Goal: Obtain resource: Download file/media

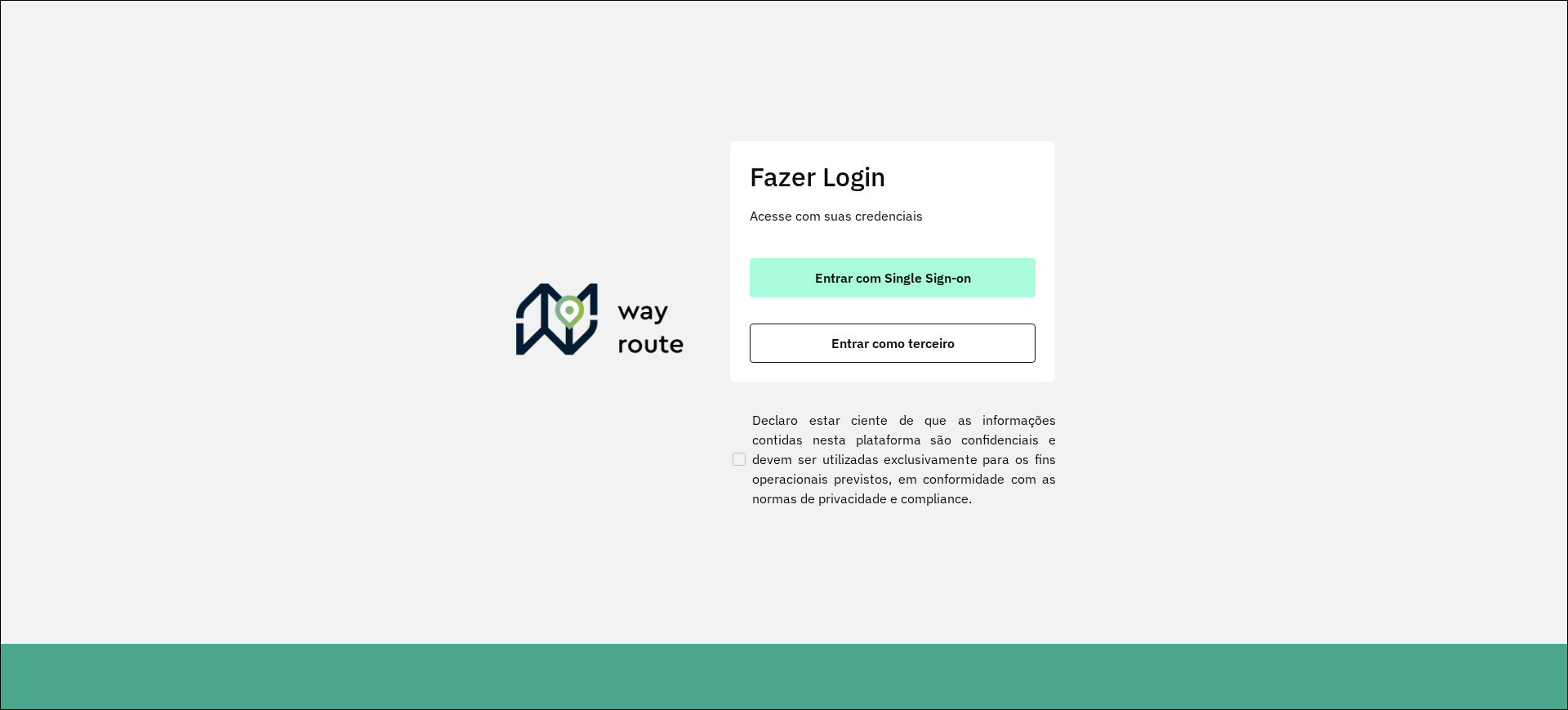
click at [953, 273] on span "Entrar com Single Sign-on" at bounding box center [893, 277] width 156 height 13
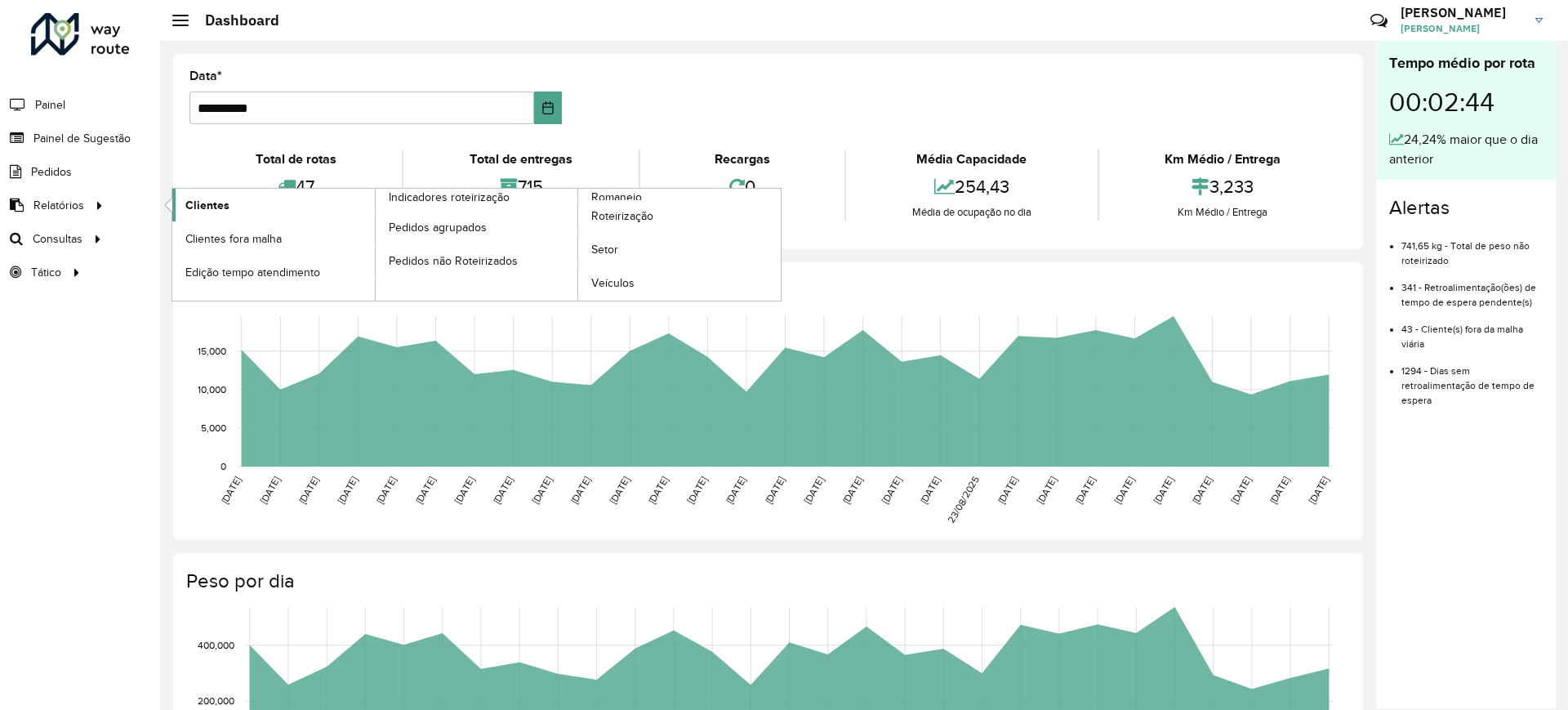
click at [222, 201] on span "Clientes" at bounding box center [207, 205] width 44 height 17
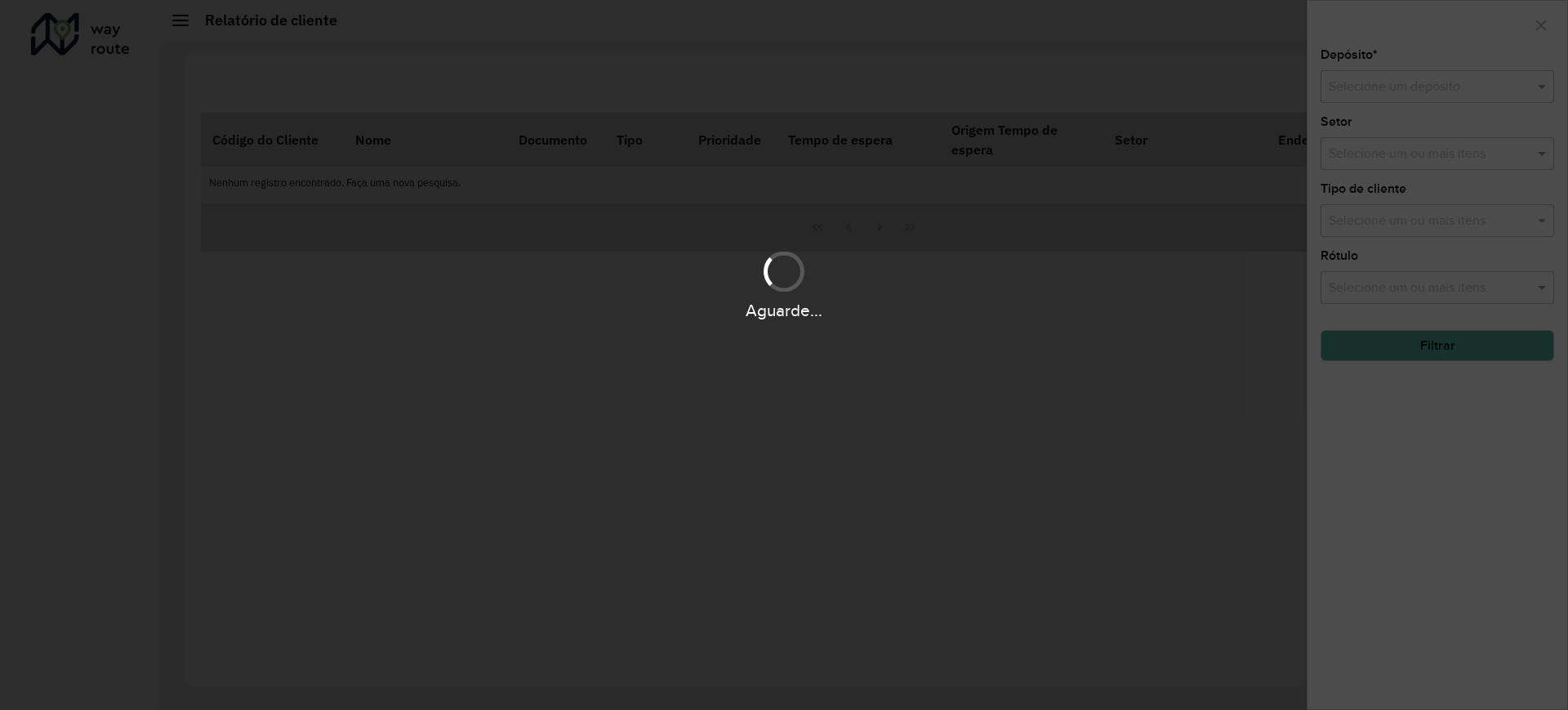
click at [222, 201] on div "Aguarde..." at bounding box center [784, 355] width 1568 height 710
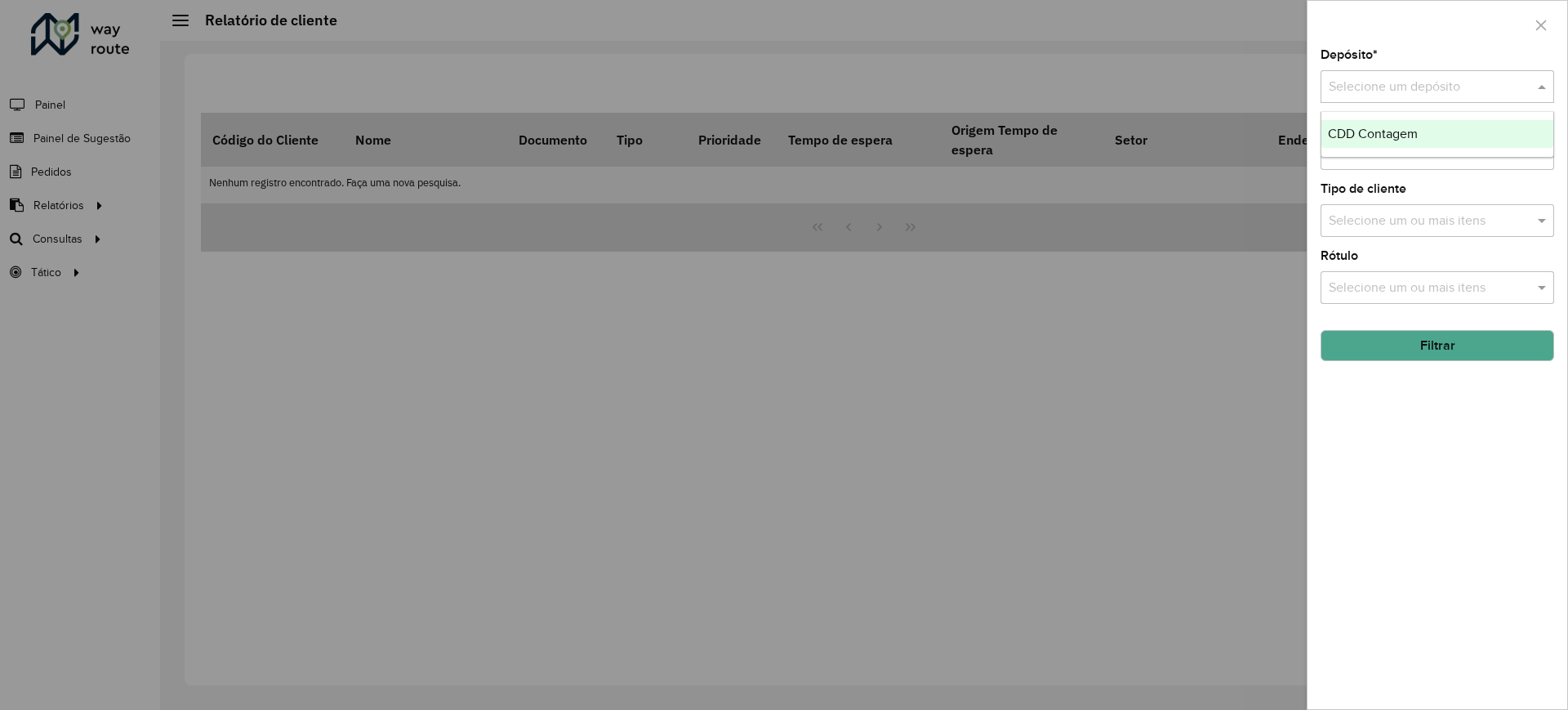
click at [1371, 93] on input "text" at bounding box center [1421, 88] width 185 height 20
click at [1361, 118] on ng-dropdown-panel "CDD Contagem" at bounding box center [1437, 133] width 234 height 46
click at [1361, 140] on span "CDD Contagem" at bounding box center [1372, 133] width 90 height 14
click at [1360, 337] on button "Filtrar" at bounding box center [1437, 345] width 234 height 31
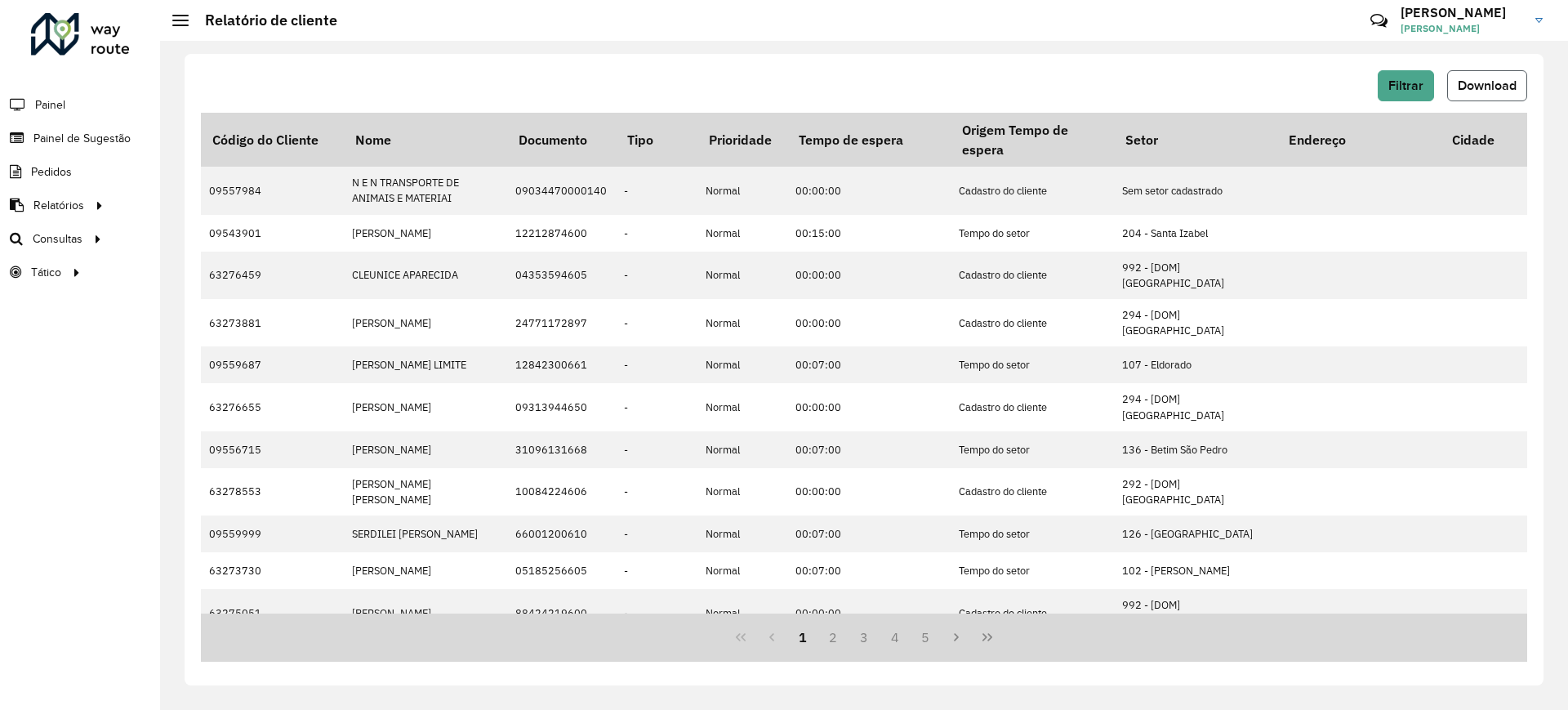
click at [1505, 97] on button "Download" at bounding box center [1487, 85] width 80 height 31
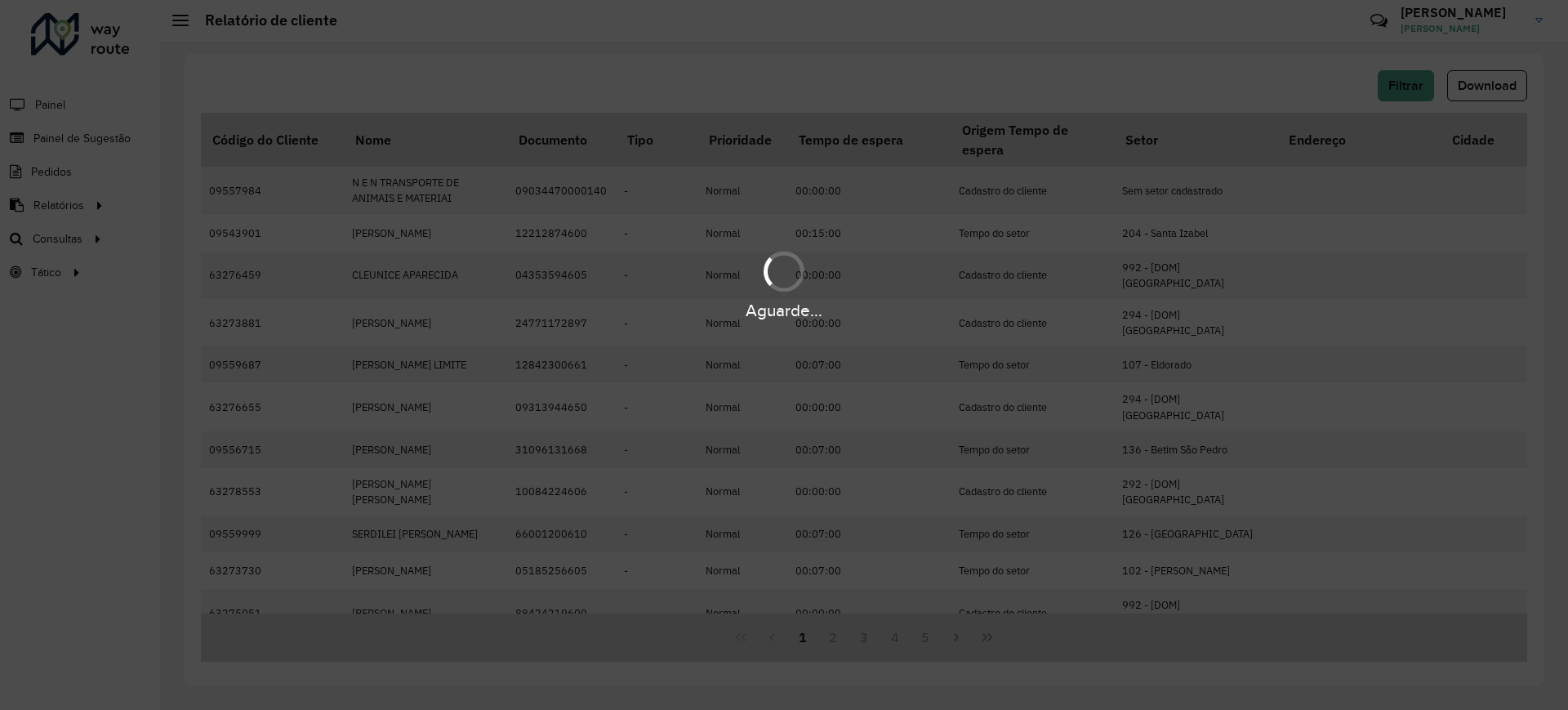
click at [1255, 678] on div "Aguarde..." at bounding box center [784, 355] width 1568 height 710
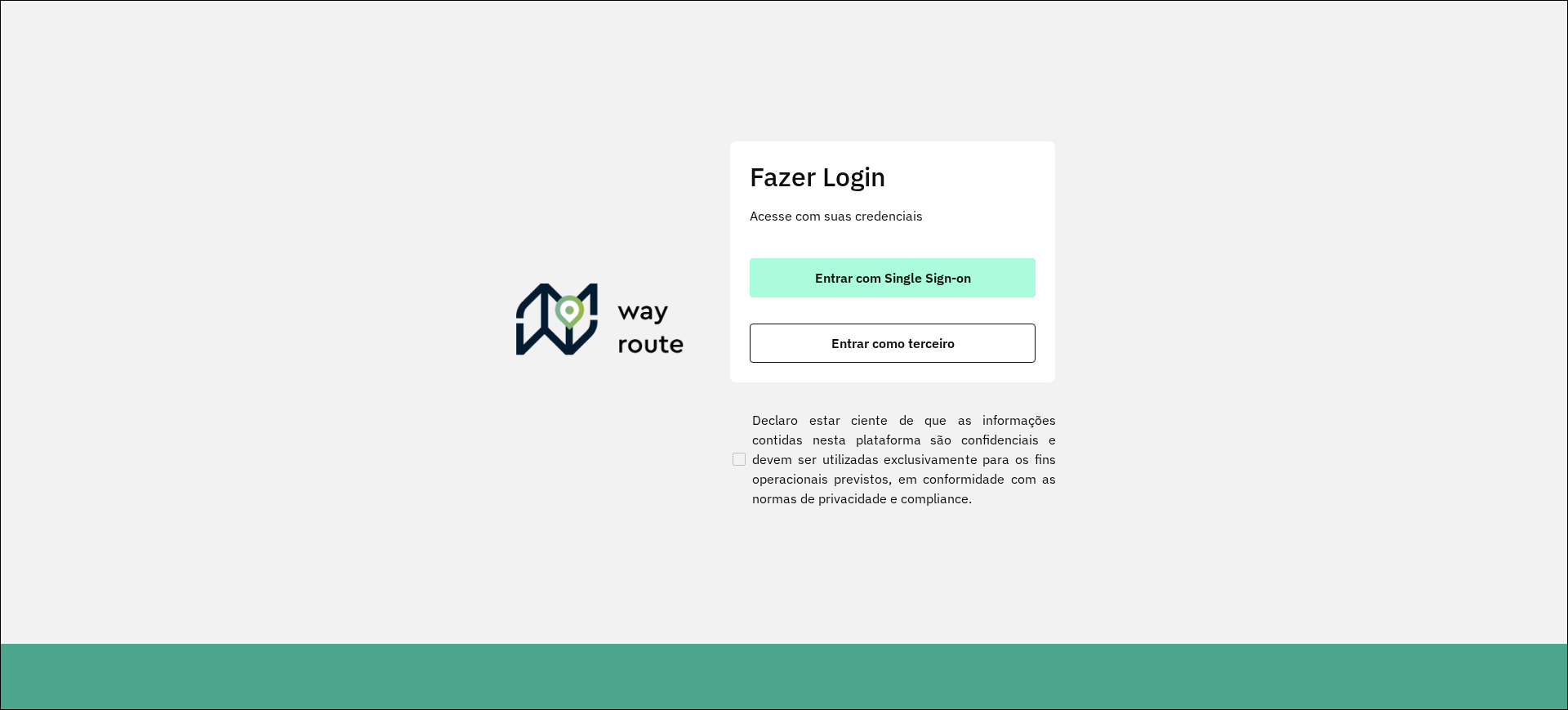
click at [938, 267] on button "Entrar com Single Sign-on" at bounding box center [892, 277] width 286 height 39
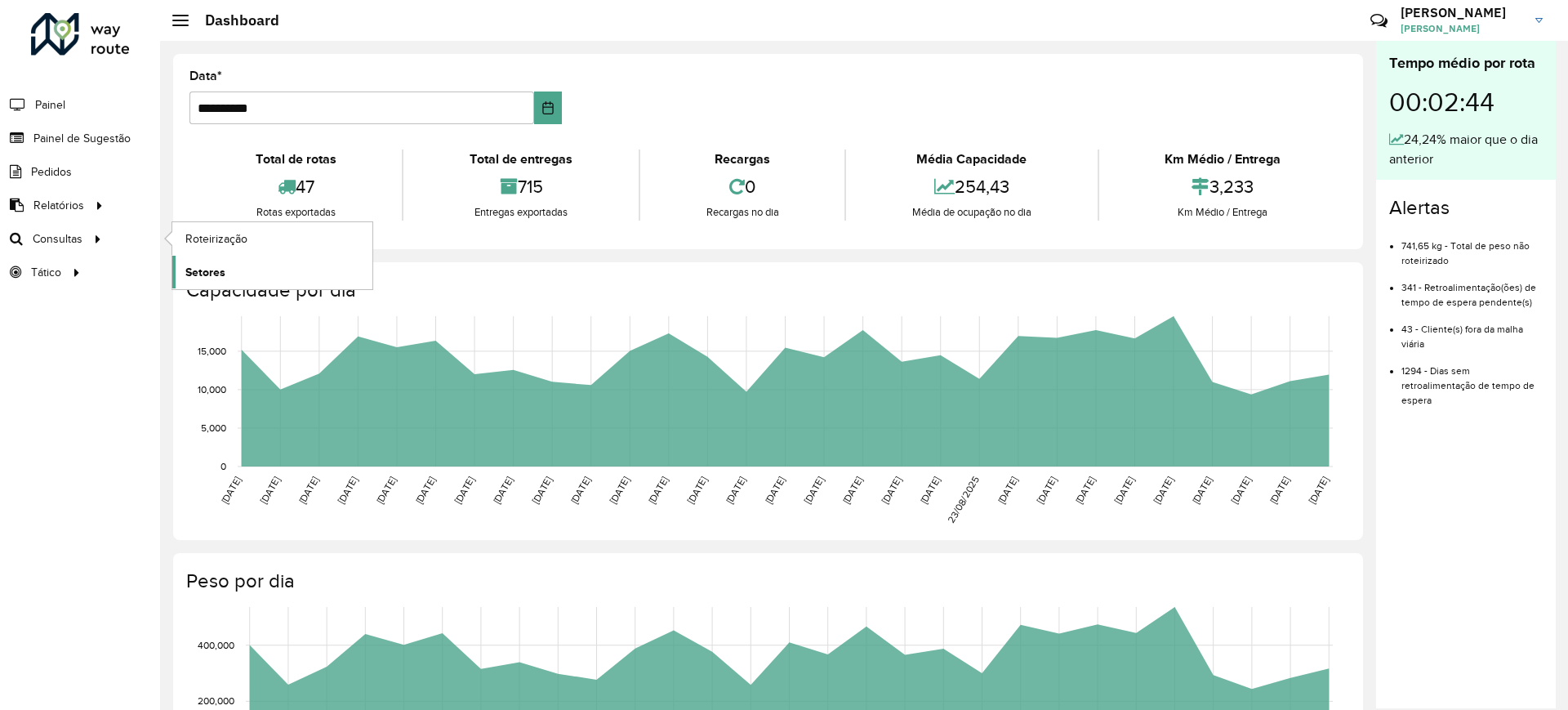
click at [217, 267] on span "Setores" at bounding box center [205, 272] width 40 height 17
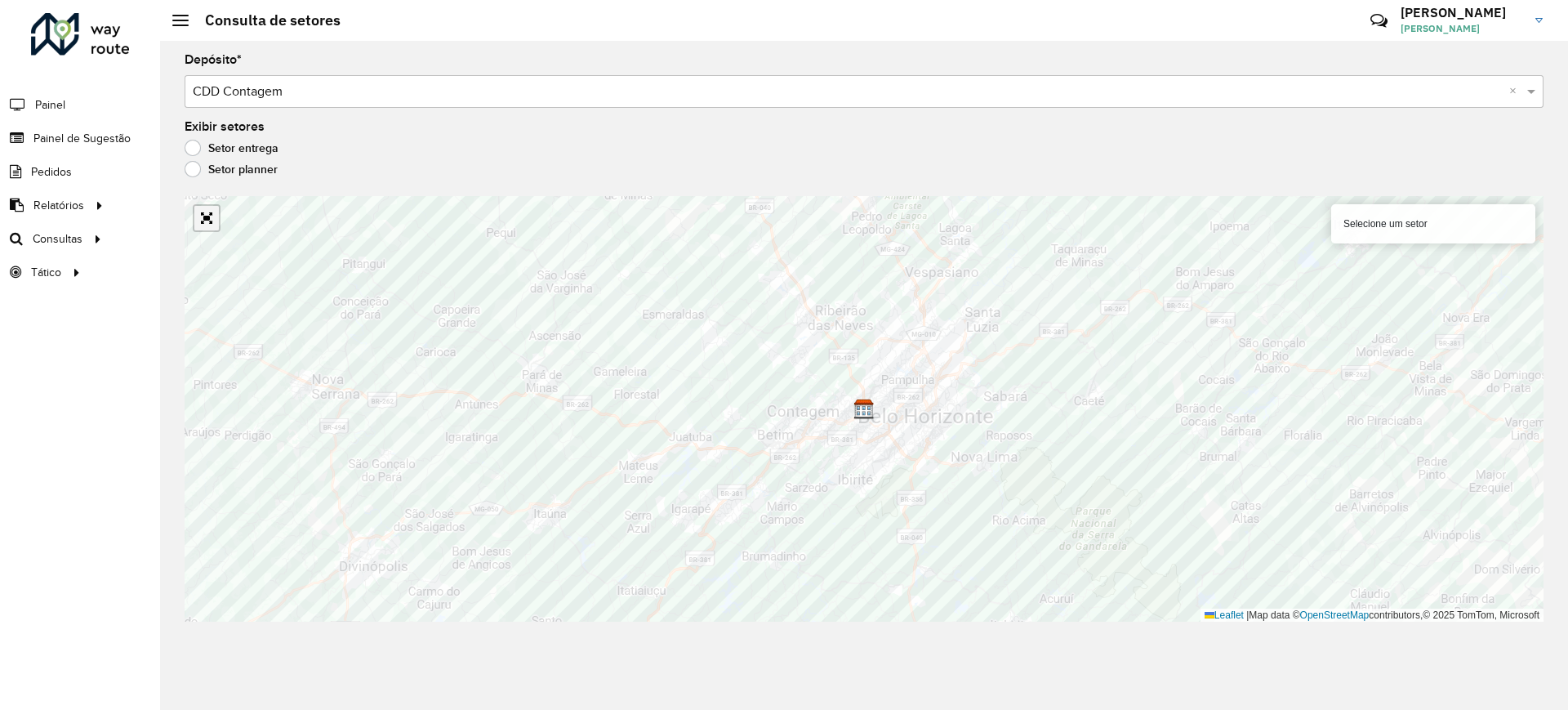
click at [215, 213] on link "Abrir mapa em tela cheia" at bounding box center [206, 218] width 24 height 24
click at [216, 229] on link "Abrir mapa em tela cheia" at bounding box center [206, 218] width 24 height 24
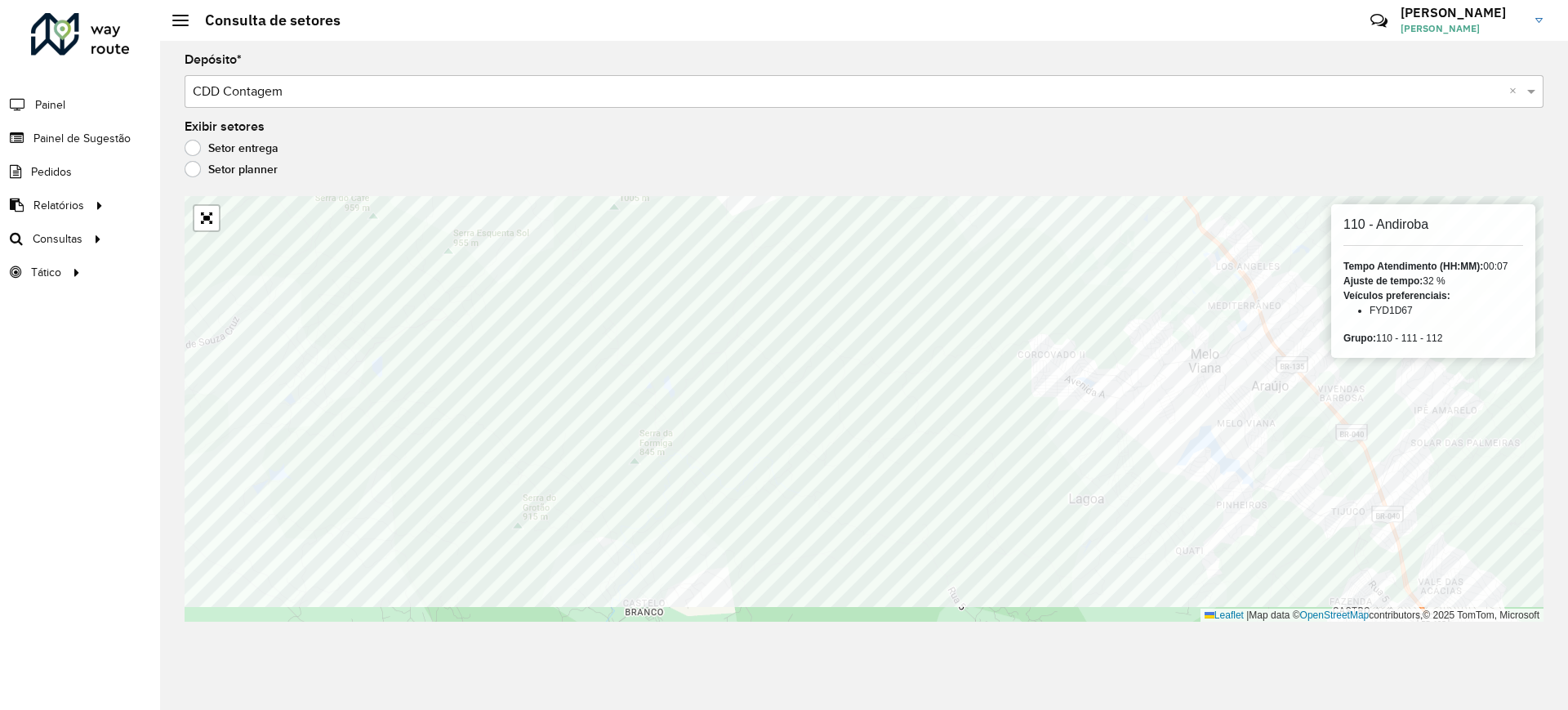
click at [909, 52] on div "Depósito * Selecione um depósito × CDD Contagem × Exibir setores Setor entrega …" at bounding box center [864, 375] width 1408 height 669
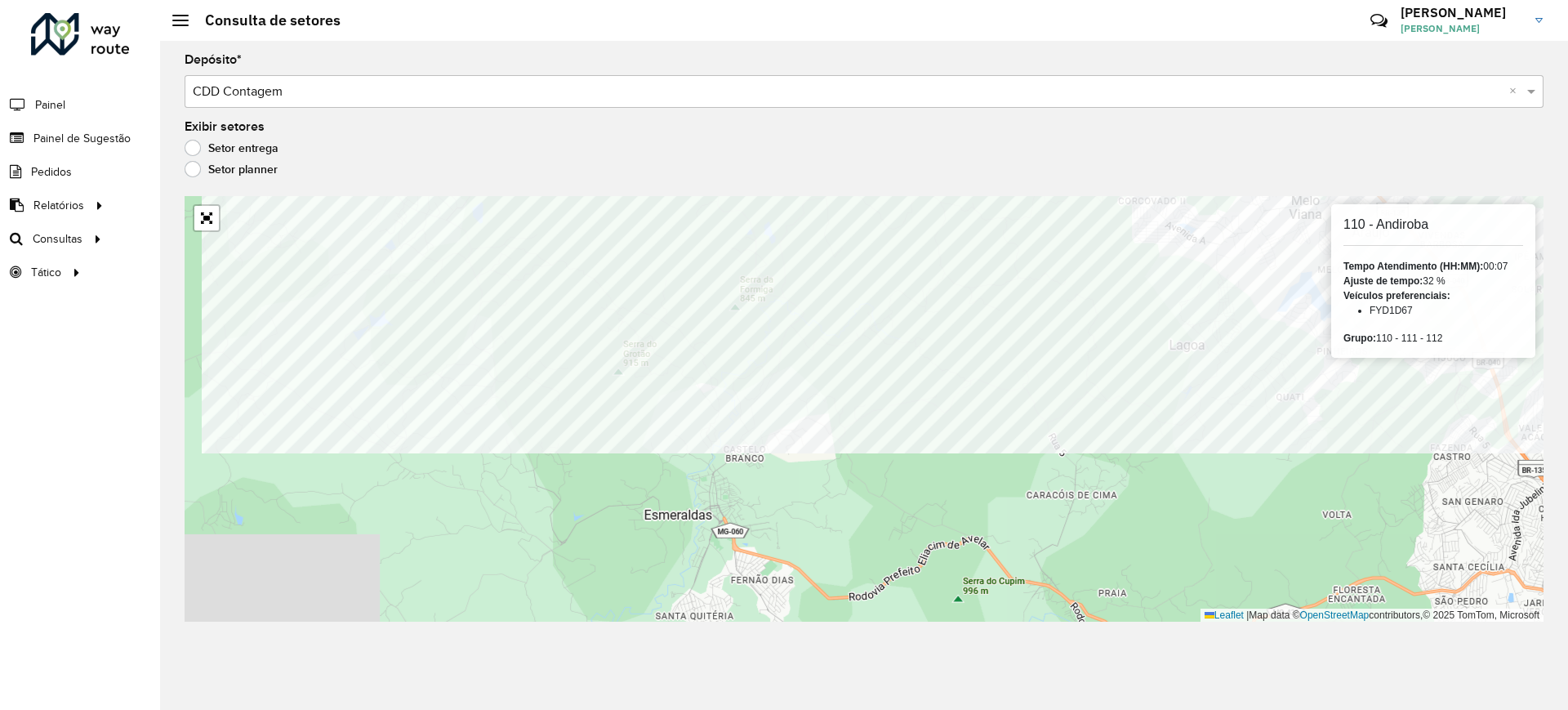
click at [909, 52] on div "Depósito * Selecione um depósito × CDD Contagem × Exibir setores Setor entrega …" at bounding box center [864, 375] width 1408 height 669
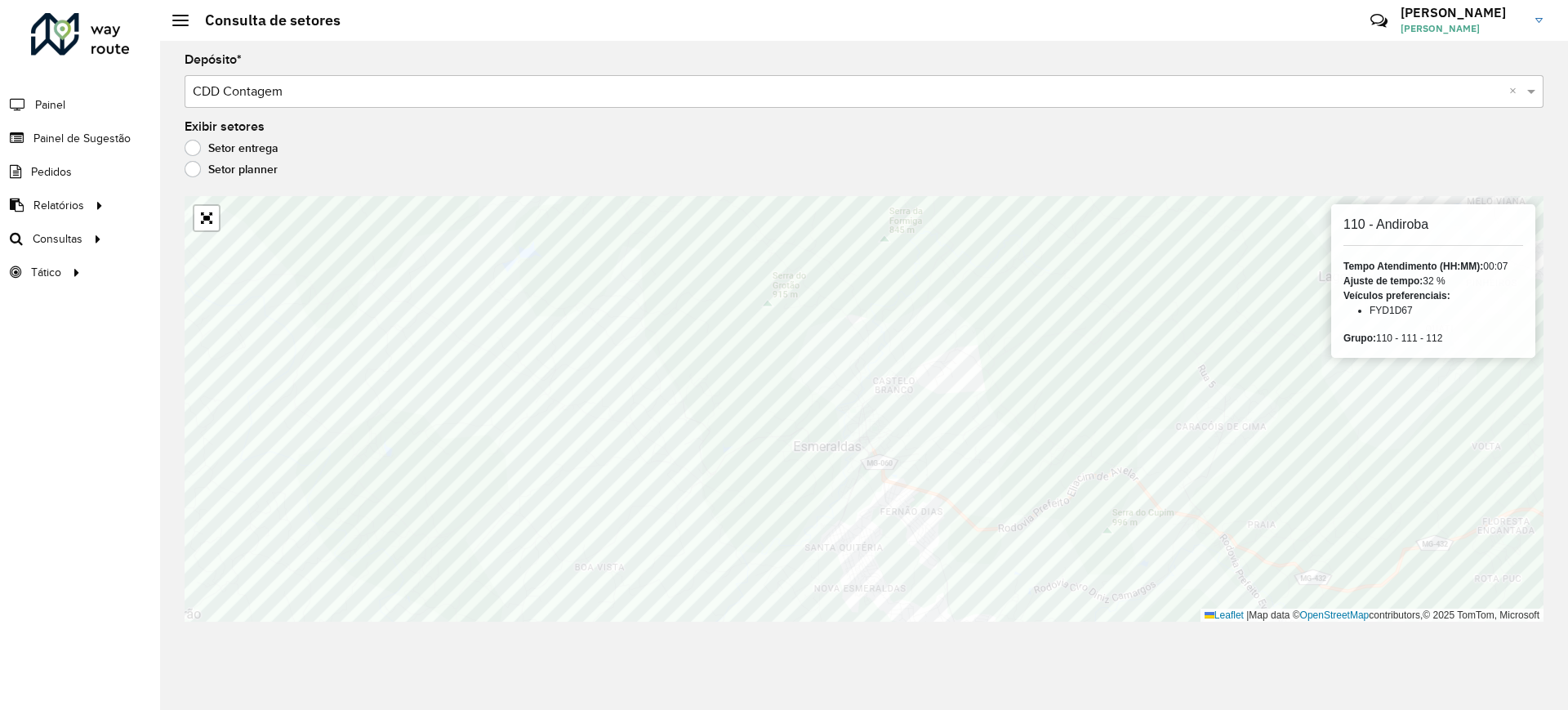
click at [1223, 180] on div "Setor planner" at bounding box center [864, 173] width 1359 height 20
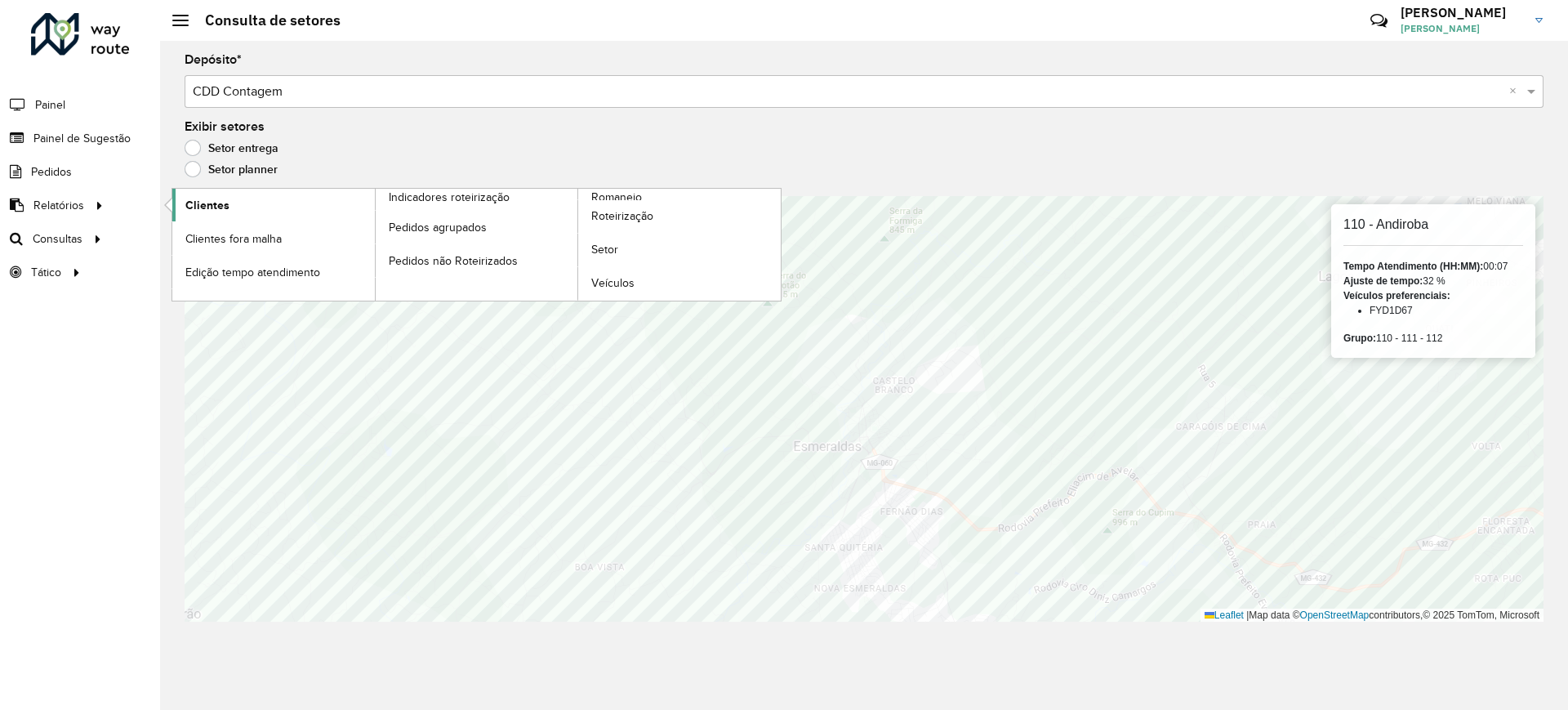
click at [212, 209] on span "Clientes" at bounding box center [207, 205] width 44 height 17
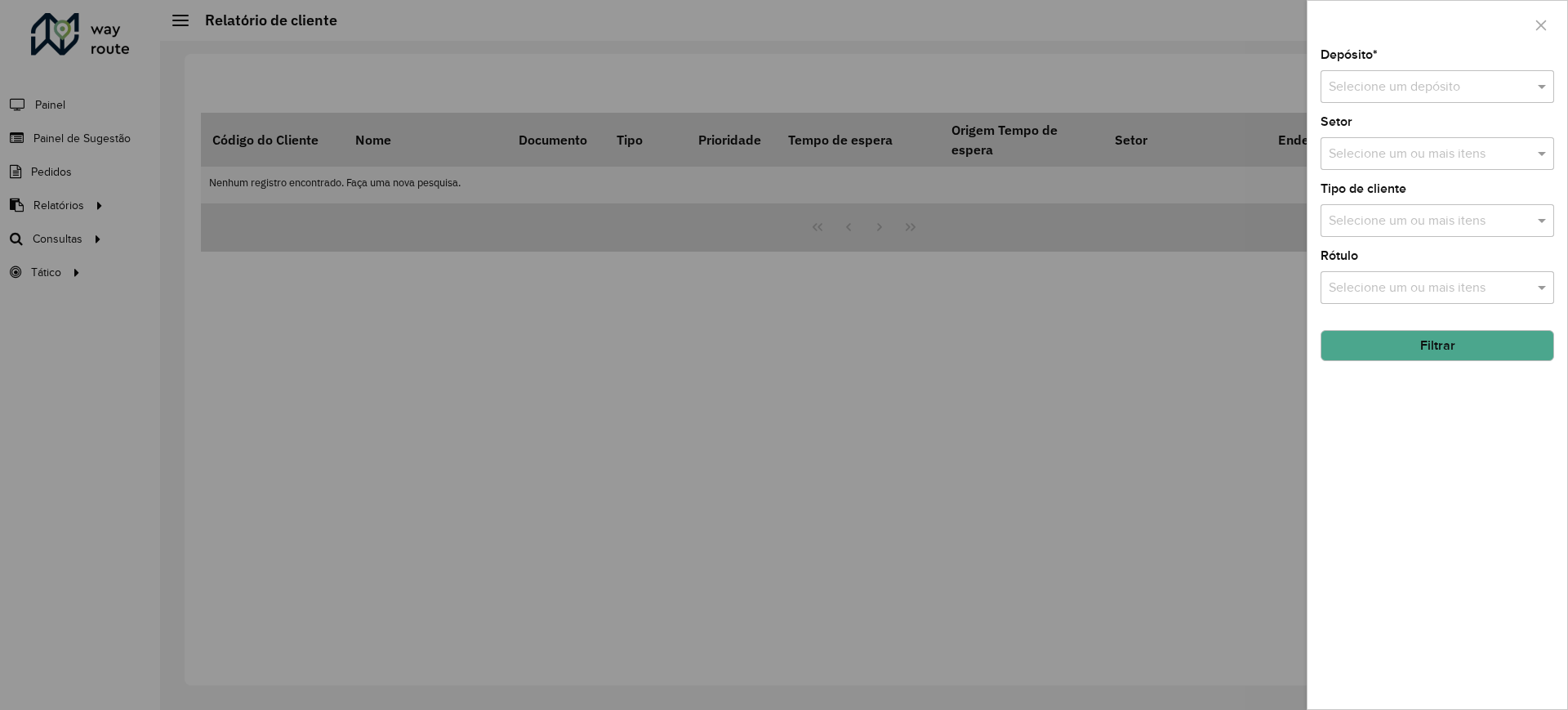
click at [1369, 73] on div "Selecione um depósito" at bounding box center [1437, 86] width 234 height 33
click at [1356, 127] on span "CDD Contagem" at bounding box center [1372, 133] width 90 height 14
click at [1397, 341] on button "Filtrar" at bounding box center [1437, 345] width 234 height 31
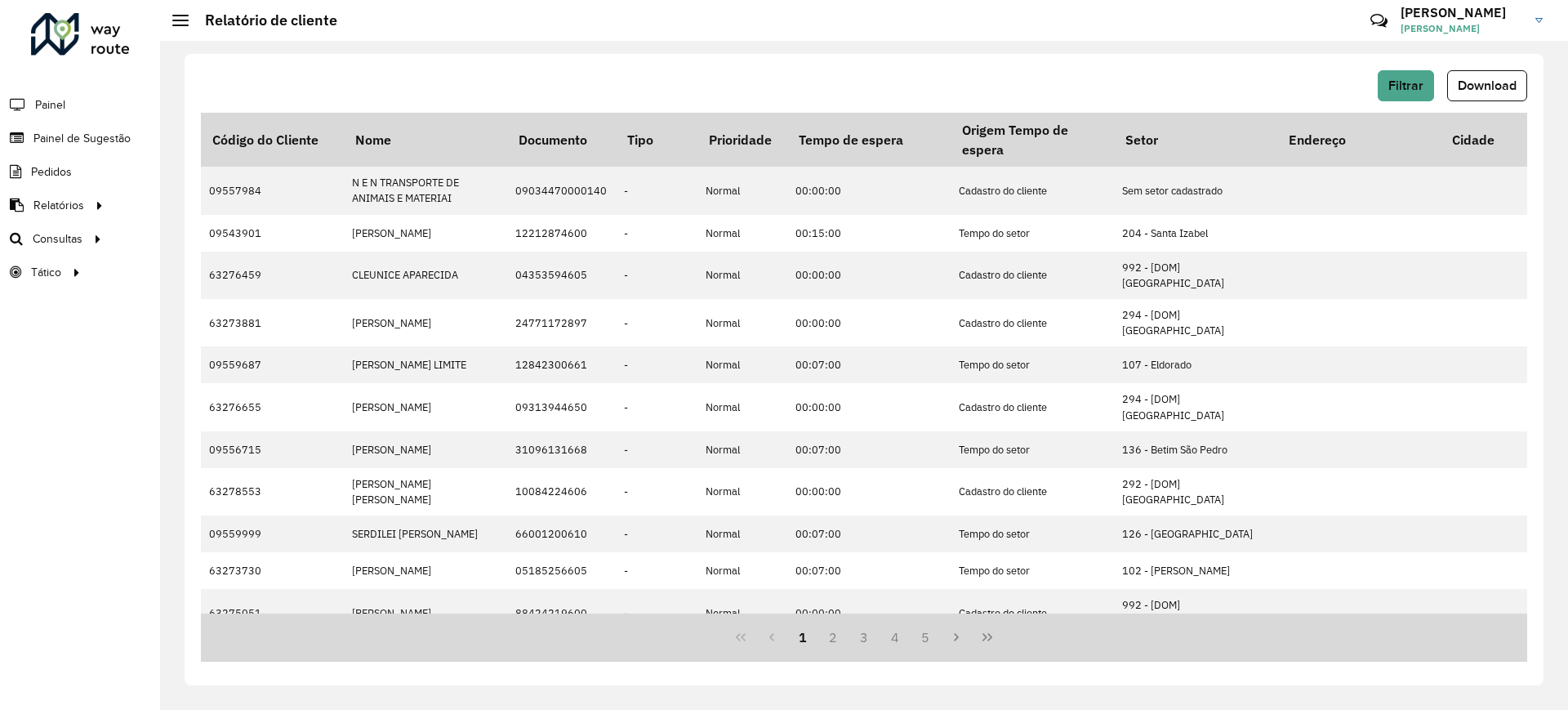
click at [1454, 63] on div "Filtrar Download Código do Cliente Nome Documento Tipo Prioridade Tempo de espe…" at bounding box center [864, 369] width 1359 height 631
click at [1461, 80] on span "Download" at bounding box center [1487, 84] width 59 height 14
click at [219, 267] on span "Setores" at bounding box center [205, 272] width 40 height 17
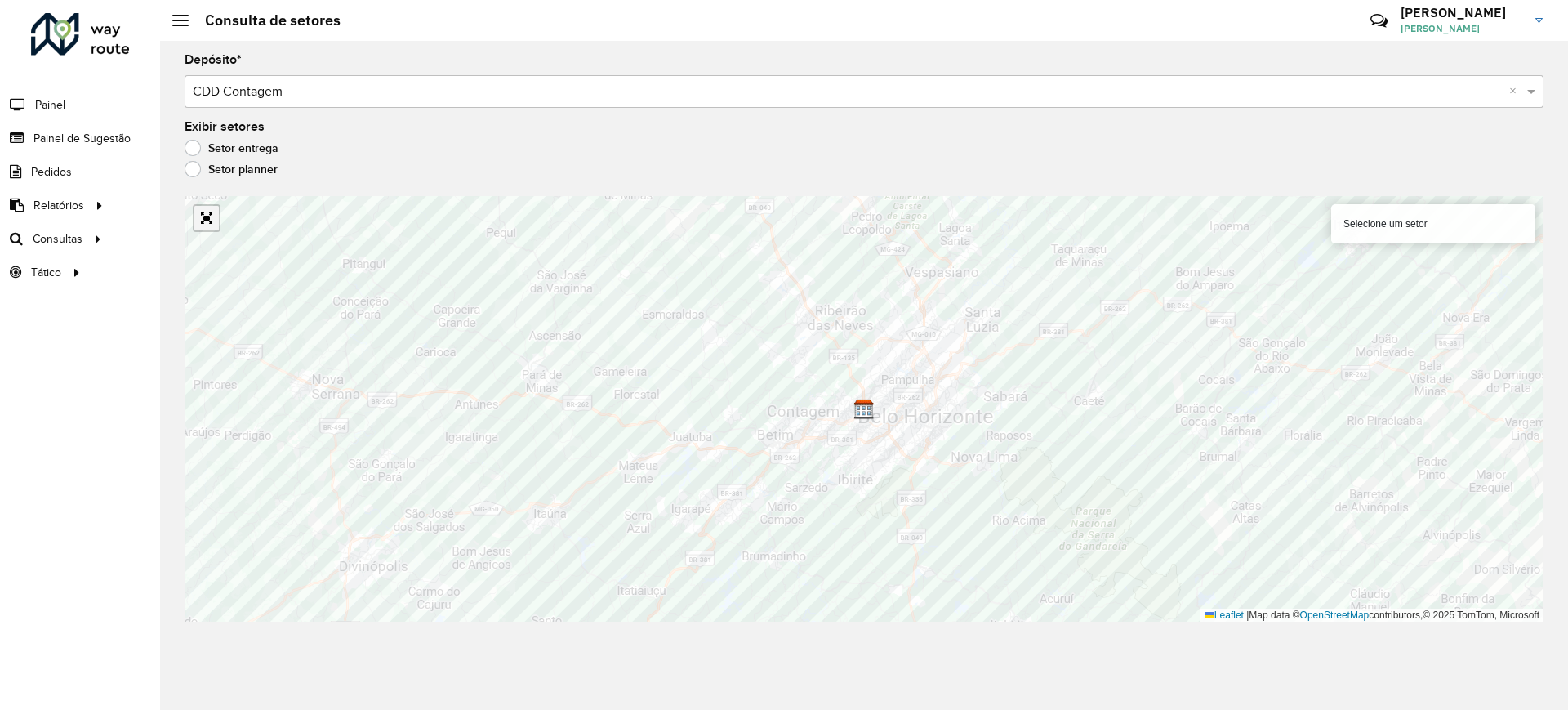
click at [207, 217] on link "Abrir mapa em tela cheia" at bounding box center [206, 218] width 24 height 24
